Goal: Check status: Check status

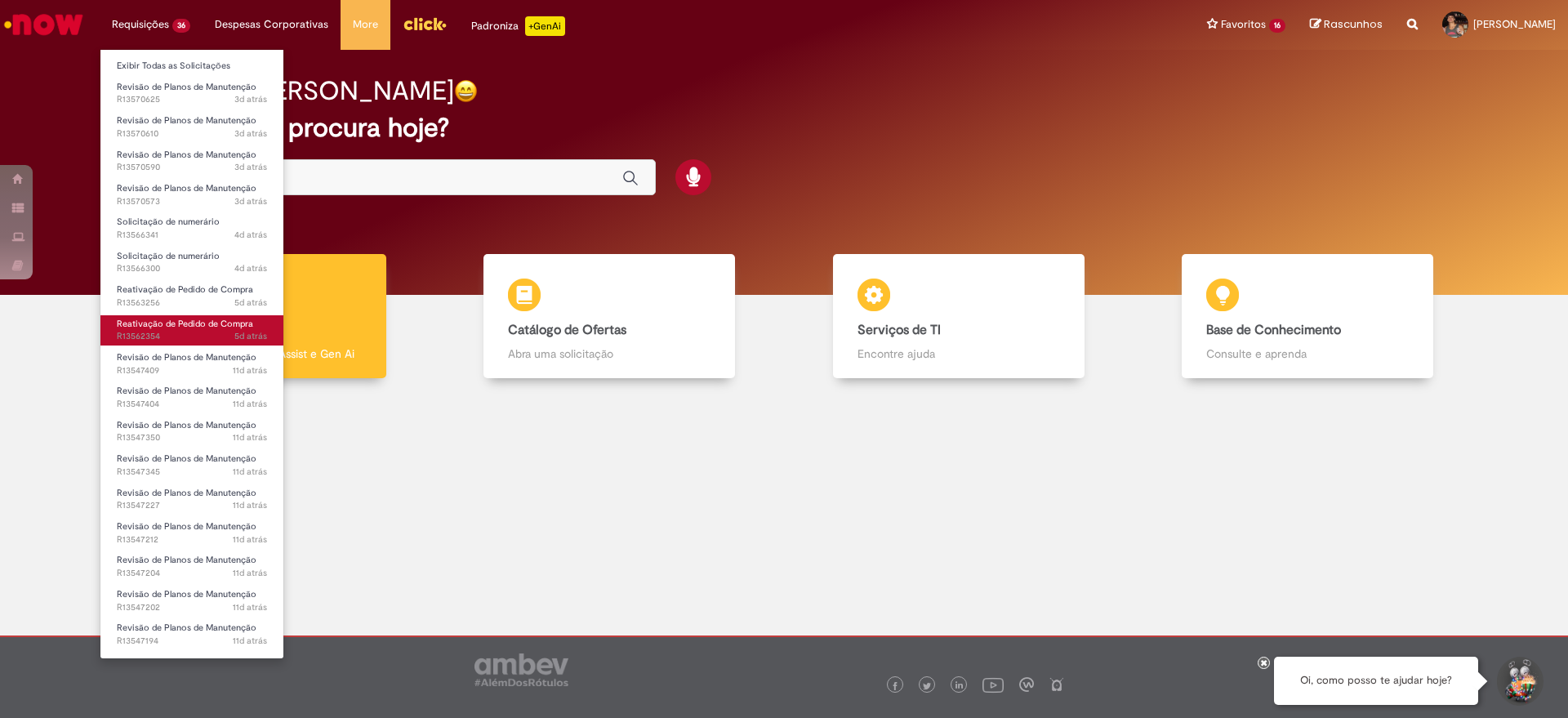
click at [163, 327] on span "Reativação de Pedido de Compra" at bounding box center [185, 323] width 137 height 12
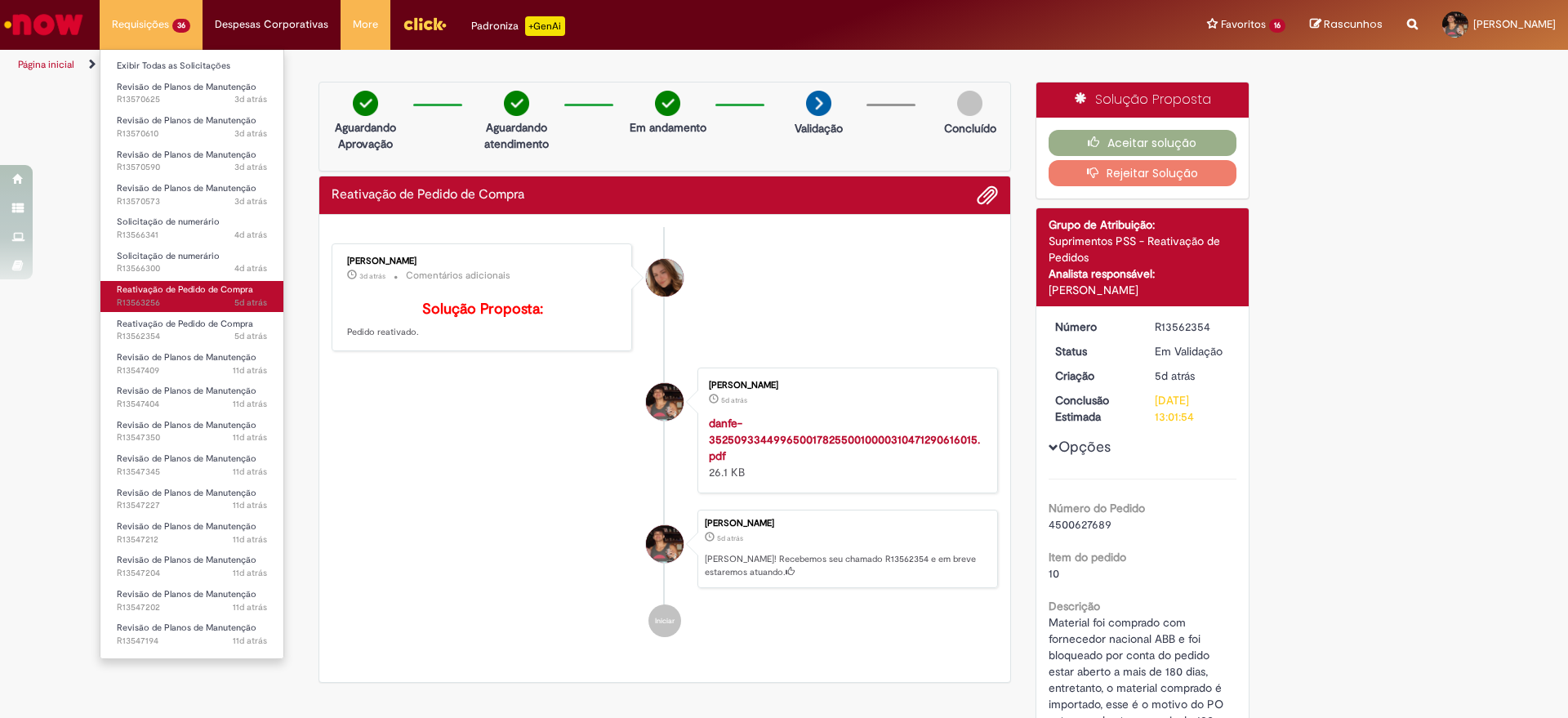
click at [177, 286] on span "Reativação de Pedido de Compra" at bounding box center [185, 289] width 137 height 12
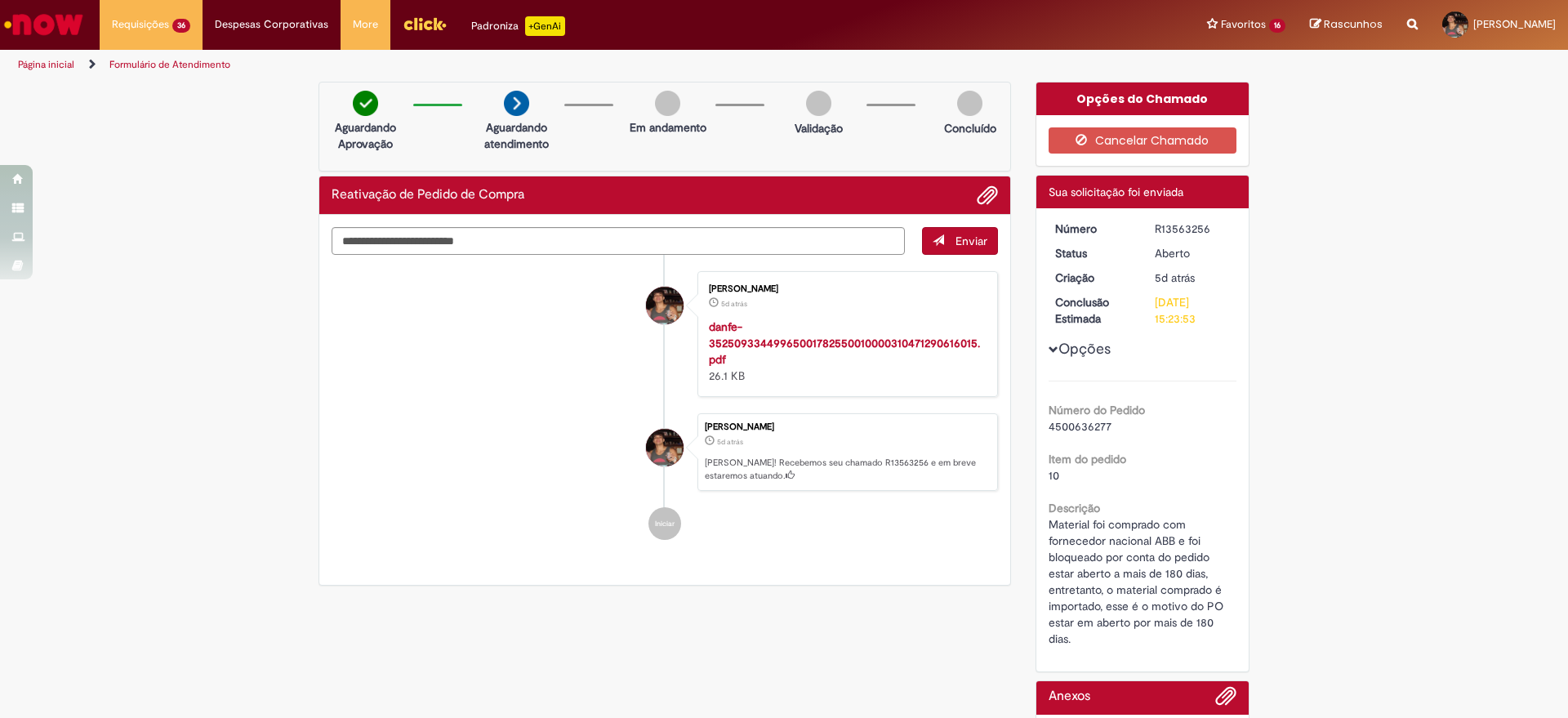
scroll to position [156, 0]
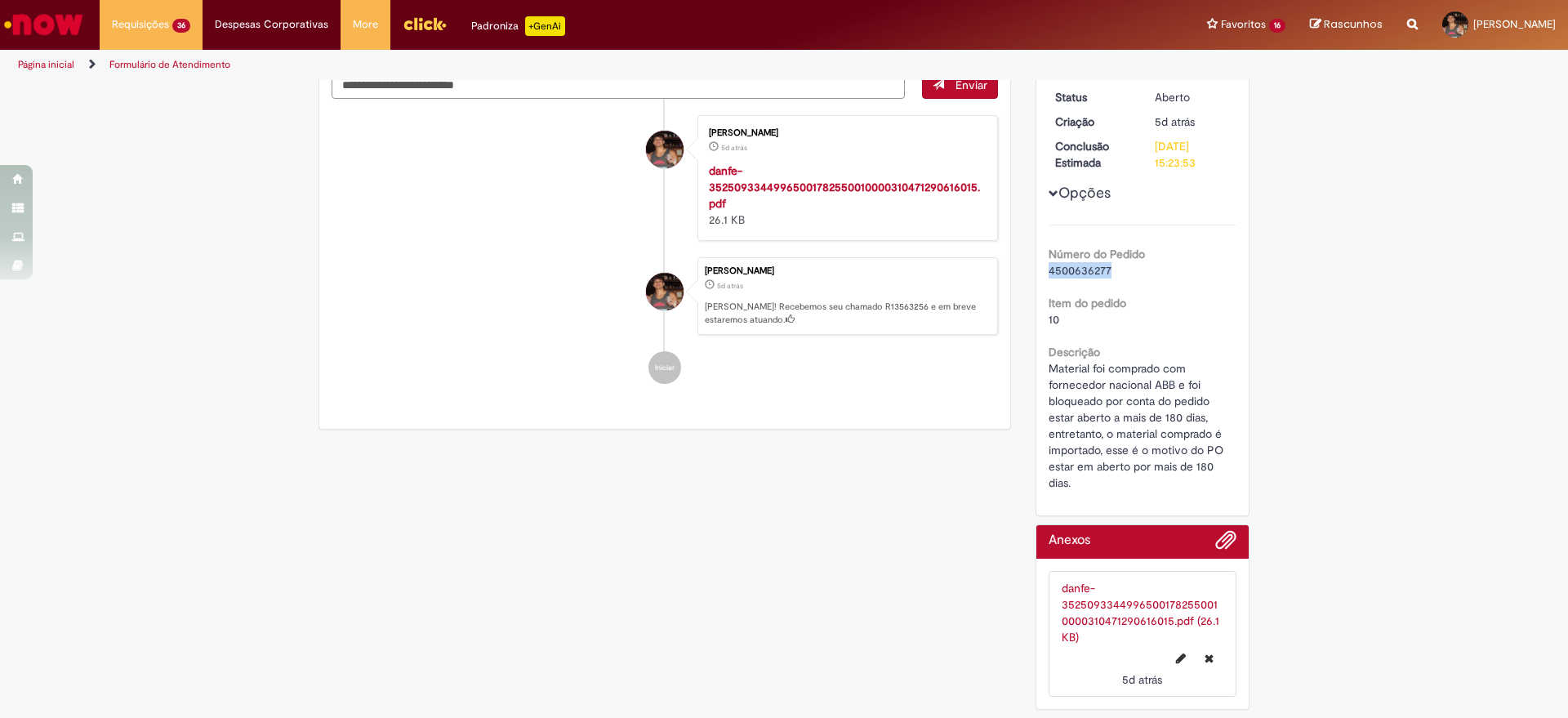
drag, startPoint x: 1103, startPoint y: 271, endPoint x: 1070, endPoint y: 266, distance: 33.4
click at [1049, 262] on div "4500636277" at bounding box center [1143, 270] width 188 height 16
copy span "4500636277"
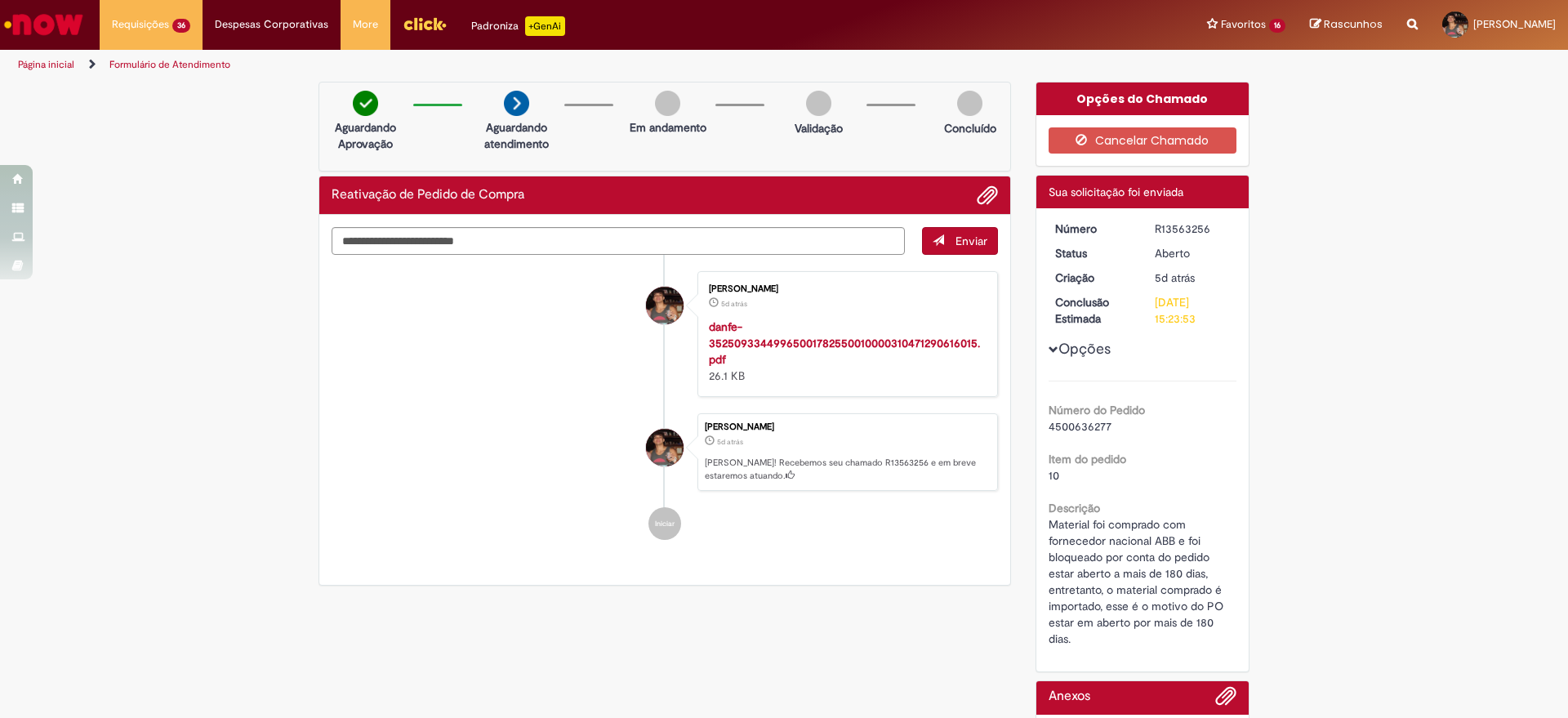
drag, startPoint x: 1198, startPoint y: 353, endPoint x: 1207, endPoint y: 383, distance: 31.3
click at [1198, 353] on div "Opções Número do Pedido 4500636277 Item do pedido 10 Descrição Material foi com…" at bounding box center [1143, 433] width 188 height 426
drag, startPoint x: 1077, startPoint y: 426, endPoint x: 1039, endPoint y: 426, distance: 38.0
click at [1039, 426] on div "Número R13563256 Status [GEOGRAPHIC_DATA] Criação 5d atrás 5 dias atrás Conclus…" at bounding box center [1143, 440] width 213 height 463
click at [1112, 393] on div "Número do Pedido 4500636277 Item do pedido 10 Descrição Material foi comprado c…" at bounding box center [1143, 513] width 188 height 266
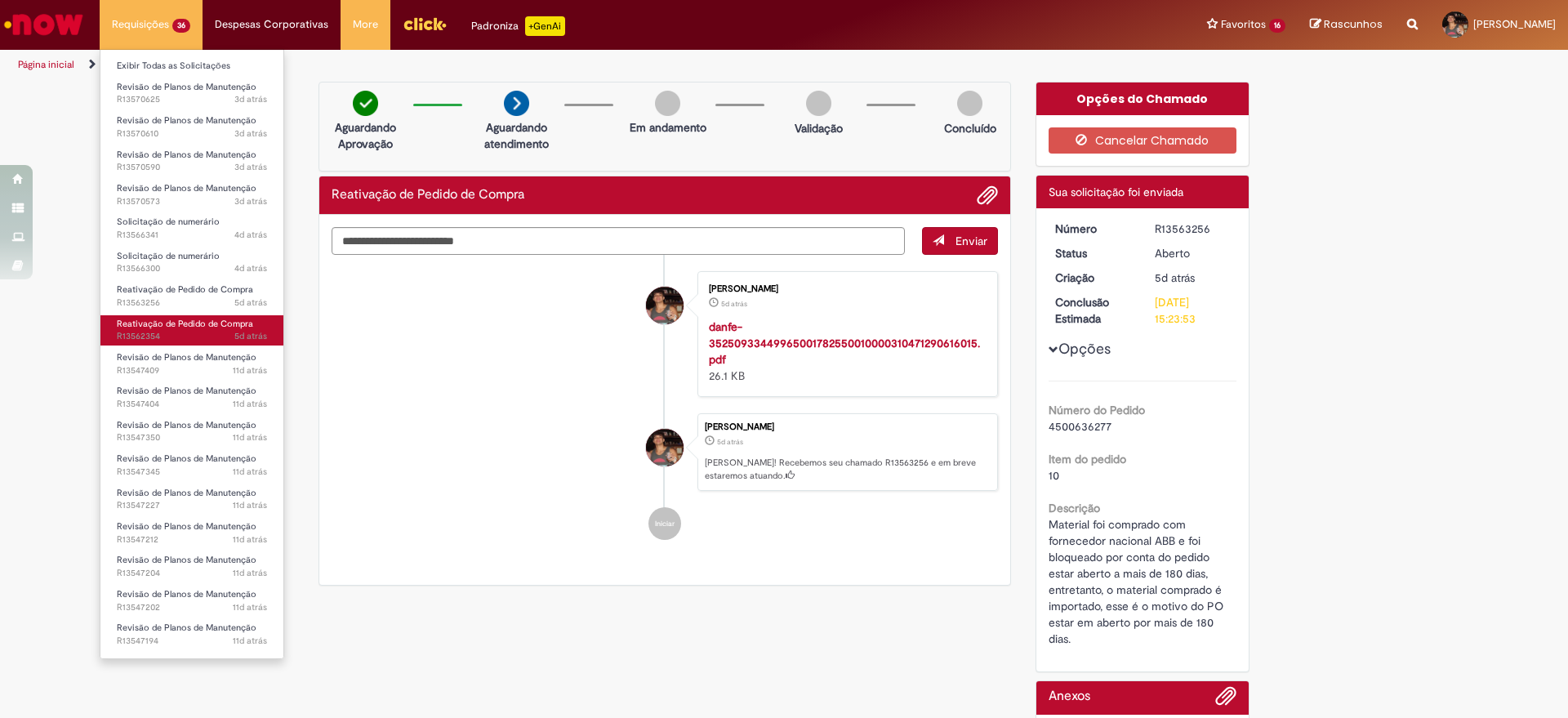
click at [170, 334] on span "5d atrás 5 dias atrás R13562354" at bounding box center [191, 336] width 150 height 13
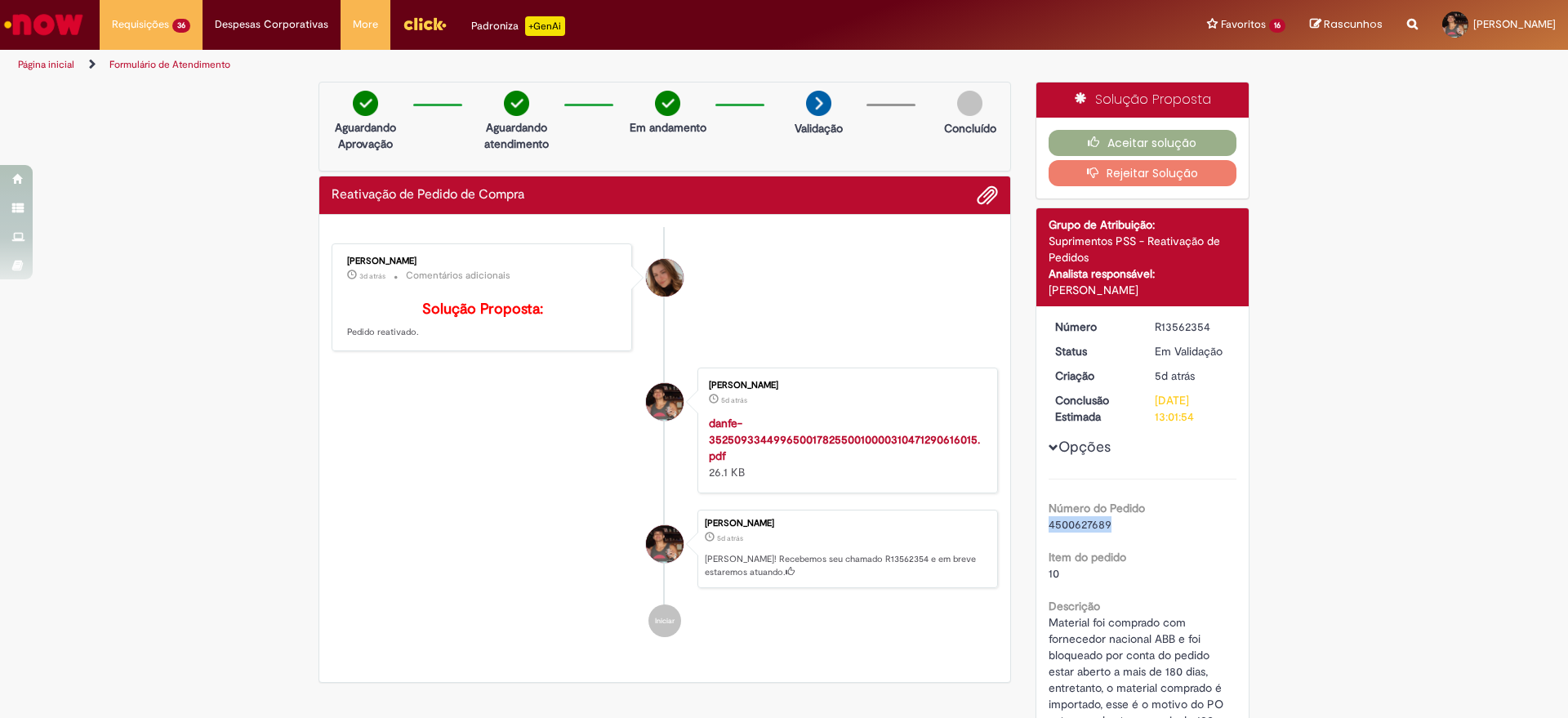
drag, startPoint x: 1105, startPoint y: 528, endPoint x: 1041, endPoint y: 525, distance: 64.1
click at [1049, 525] on div "4500627689" at bounding box center [1143, 524] width 188 height 16
copy span "4500627689"
drag, startPoint x: 1473, startPoint y: 408, endPoint x: 1363, endPoint y: 277, distance: 171.1
click at [1472, 404] on div "Verificar Código de Barras Aguardando Aprovação Aguardando atendimento Em andam…" at bounding box center [784, 527] width 1568 height 890
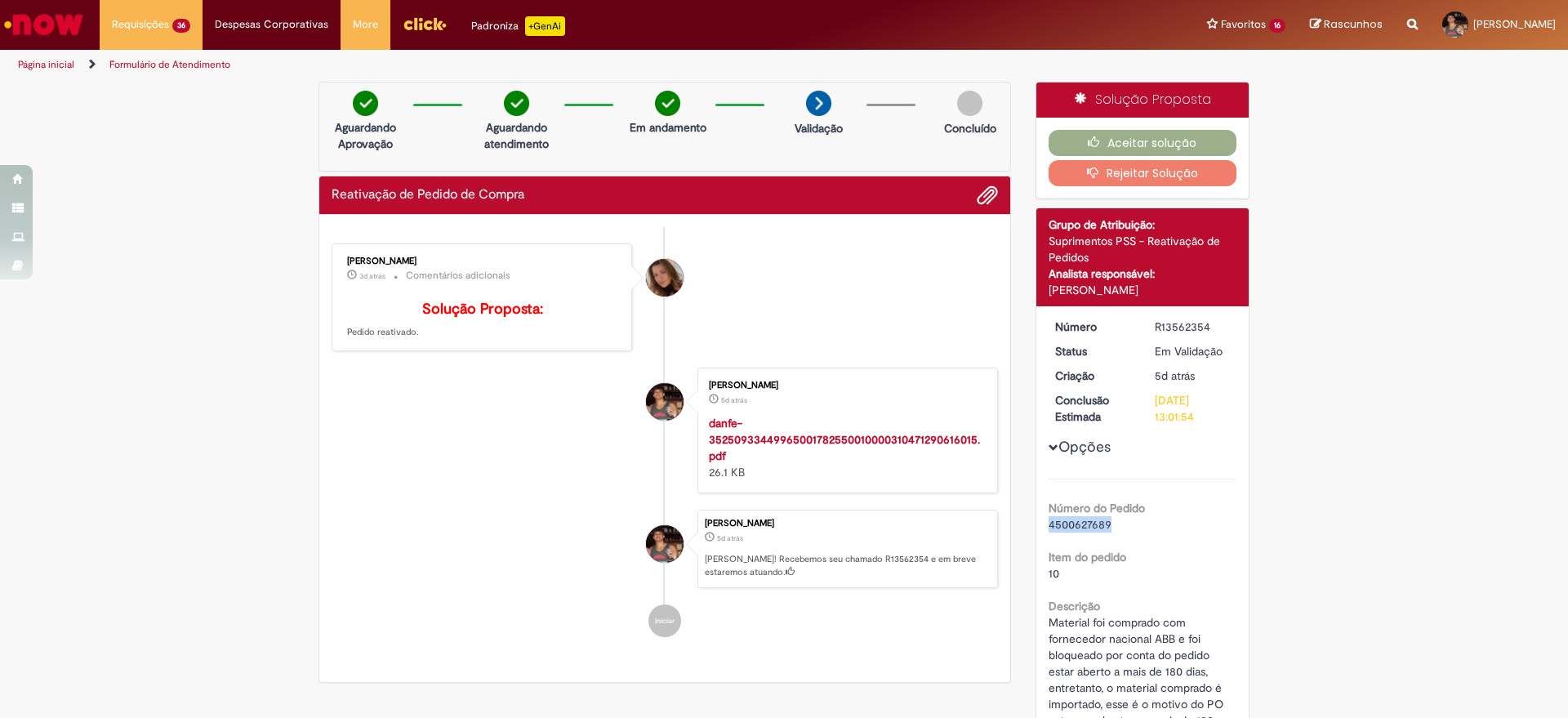
drag, startPoint x: 1103, startPoint y: 524, endPoint x: 1040, endPoint y: 524, distance: 63.0
click at [1049, 524] on span "4500627689" at bounding box center [1080, 524] width 62 height 14
copy span "4500627689"
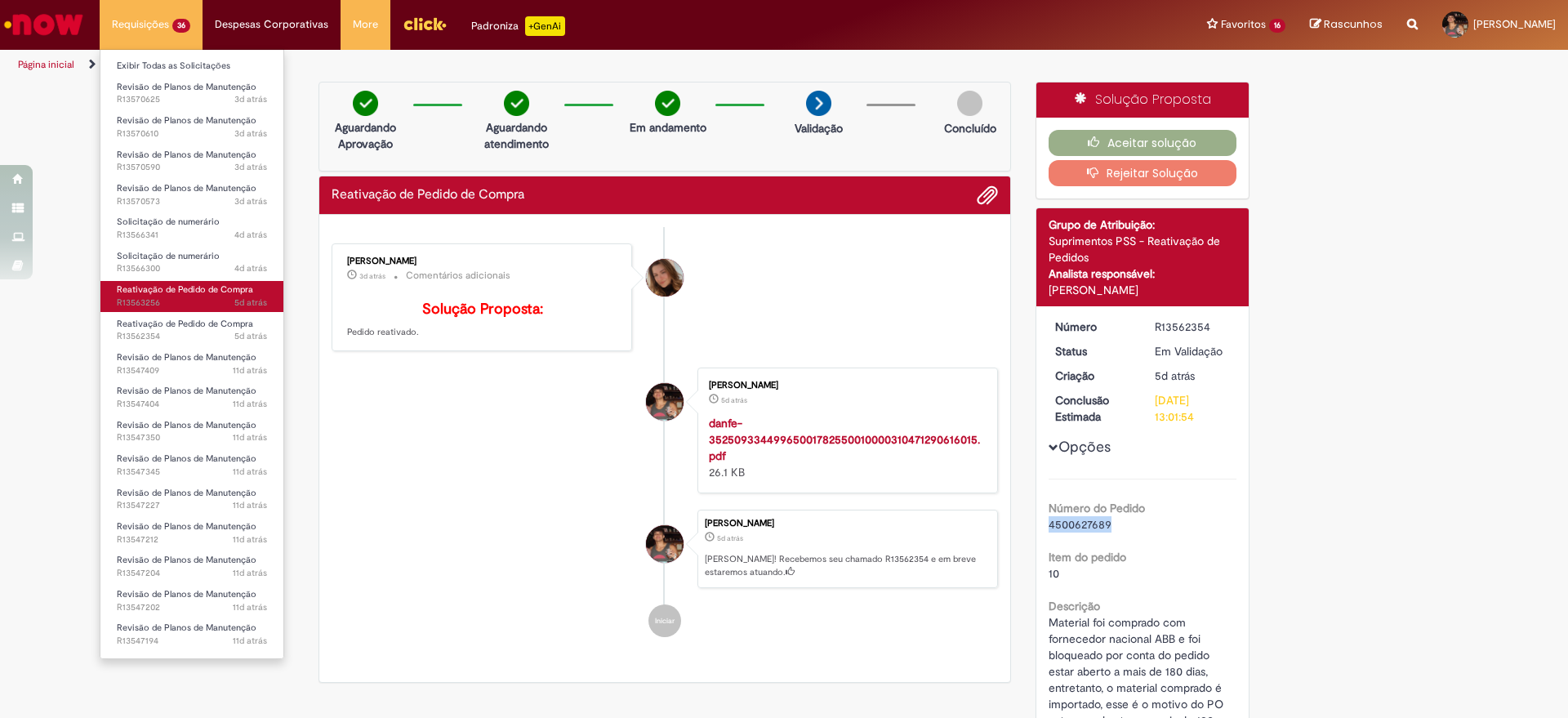
click at [192, 299] on span "5d atrás 5 dias atrás R13563256" at bounding box center [191, 303] width 150 height 13
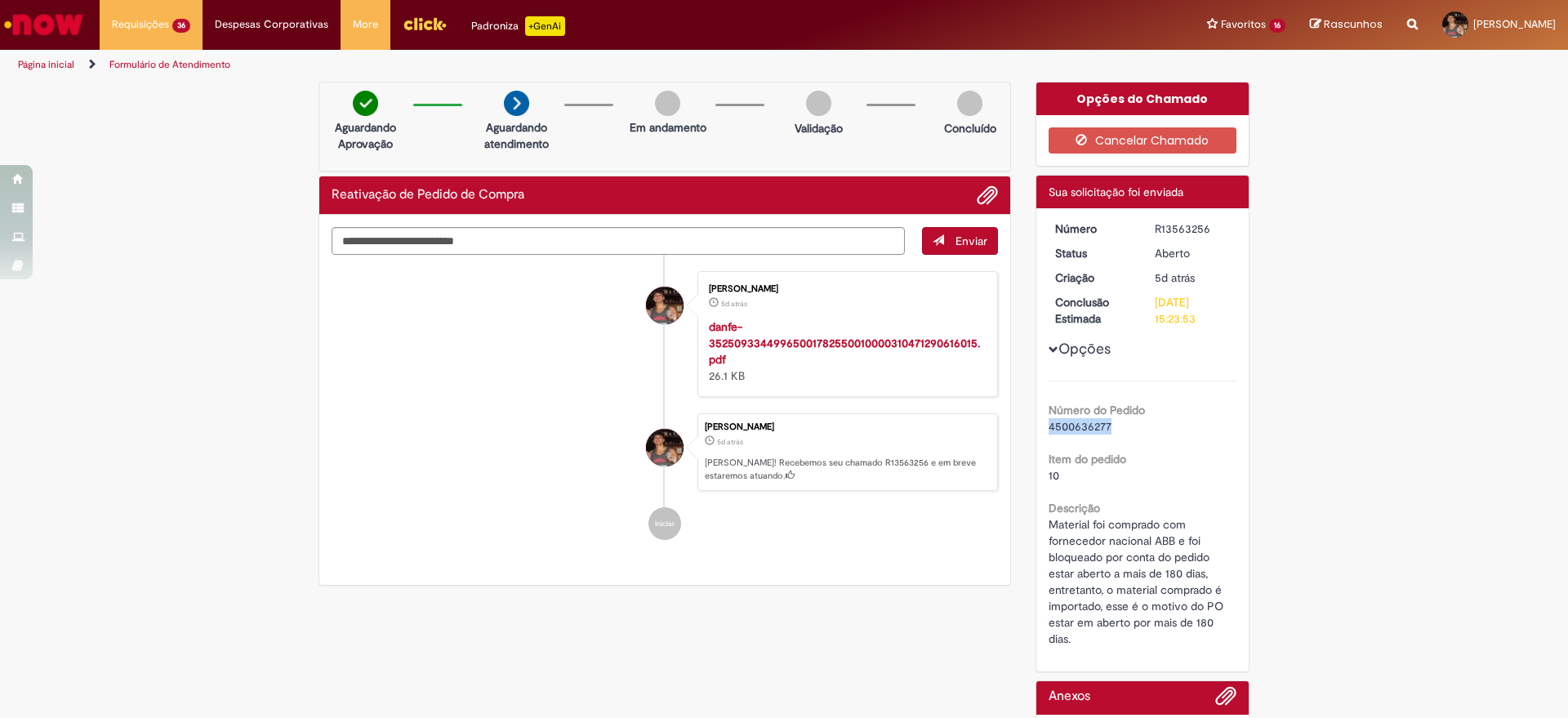
drag, startPoint x: 1105, startPoint y: 423, endPoint x: 1037, endPoint y: 431, distance: 68.5
click at [1037, 431] on div "Número R13563256 Status [GEOGRAPHIC_DATA] Criação 5d atrás 5 dias atrás Conclus…" at bounding box center [1143, 440] width 213 height 463
copy span "4500636277"
click at [1098, 434] on div "Número do Pedido 4500636277 Item do pedido 10 Descrição Material foi comprado c…" at bounding box center [1143, 513] width 188 height 266
click at [58, 284] on div "Verificar Código de Barras Aguardando Aprovação Aguardando atendimento Em andam…" at bounding box center [784, 478] width 1568 height 792
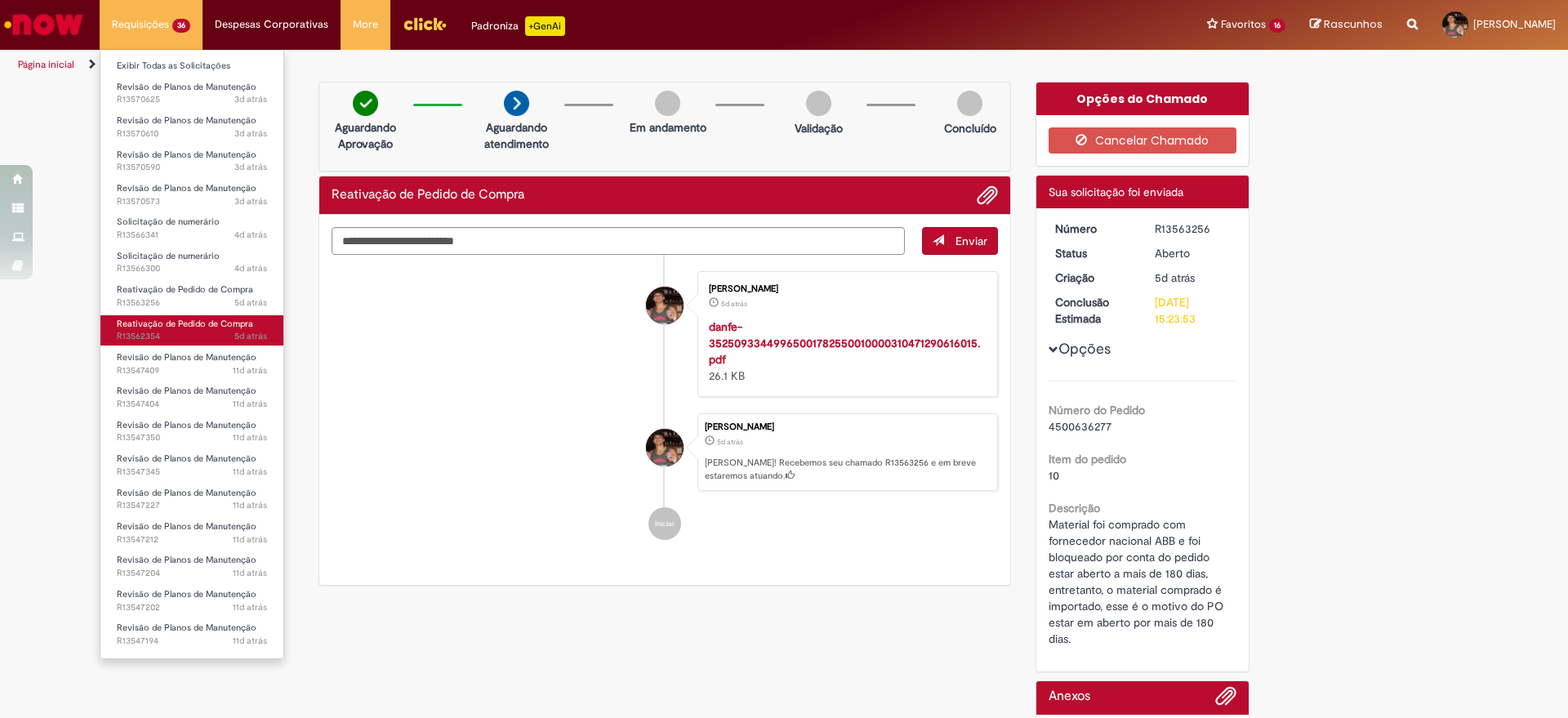
click at [185, 322] on span "Reativação de Pedido de Compra" at bounding box center [185, 323] width 137 height 12
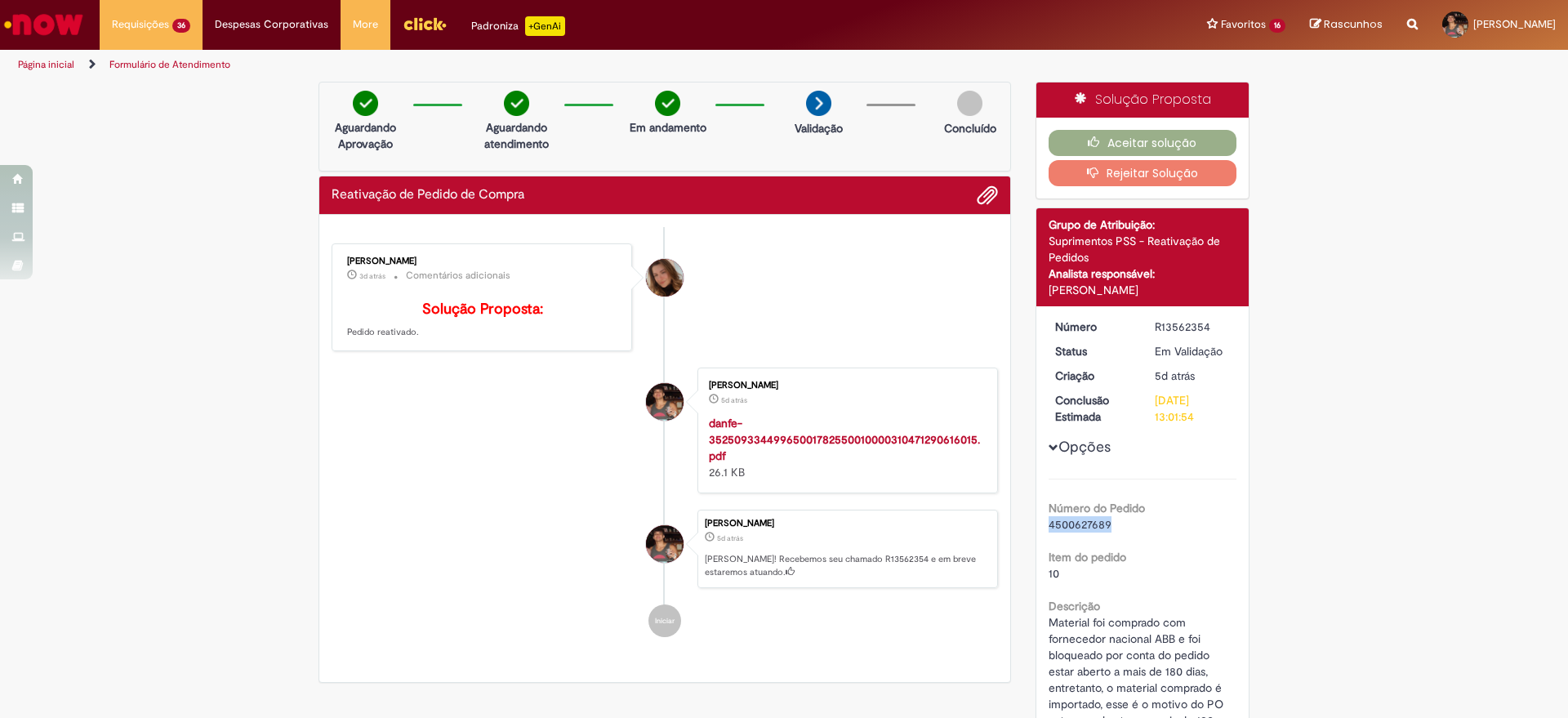
drag, startPoint x: 1108, startPoint y: 521, endPoint x: 1037, endPoint y: 528, distance: 71.3
click at [1037, 528] on div "Número R13562354 Status Em [GEOGRAPHIC_DATA] Criação 5d atrás 5 dias atrás Conc…" at bounding box center [1143, 538] width 213 height 463
copy span "4500627689"
